Goal: Find contact information: Find contact information

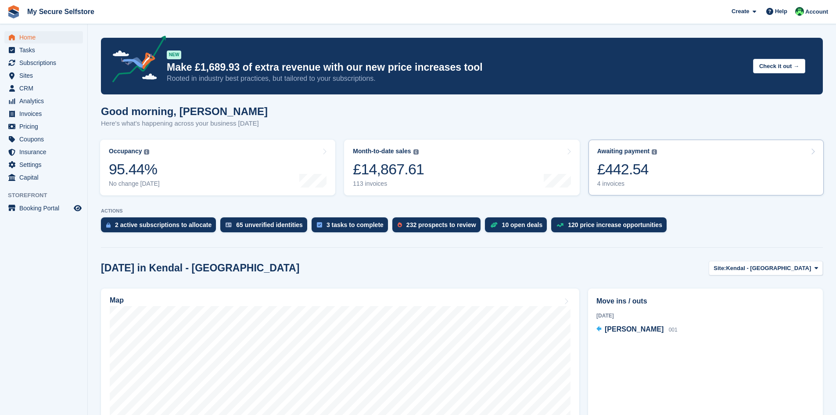
click at [616, 165] on div "£442.54" at bounding box center [627, 169] width 60 height 18
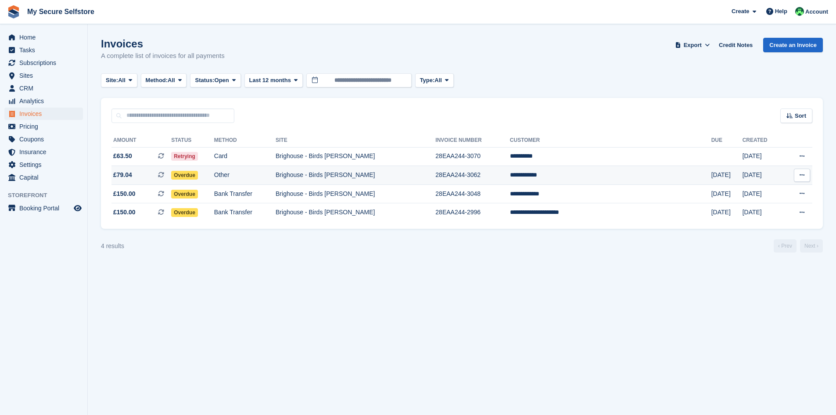
click at [370, 176] on td "Brighouse - Birds [PERSON_NAME]" at bounding box center [356, 175] width 160 height 19
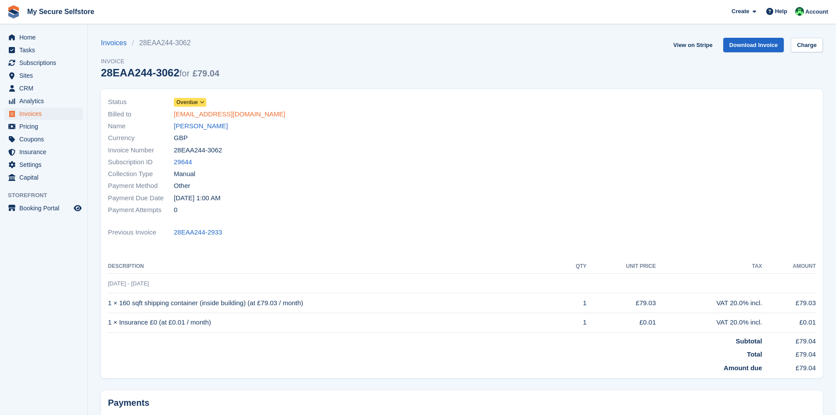
click at [229, 116] on link "[EMAIL_ADDRESS][DOMAIN_NAME]" at bounding box center [229, 114] width 111 height 10
